Goal: Use online tool/utility: Utilize a website feature to perform a specific function

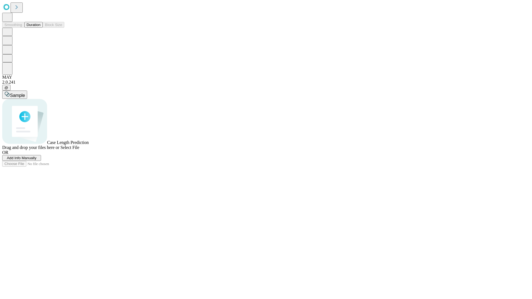
click at [40, 28] on button "Duration" at bounding box center [33, 25] width 18 height 6
click at [79, 150] on span "Select File" at bounding box center [69, 147] width 19 height 5
